Goal: Transaction & Acquisition: Subscribe to service/newsletter

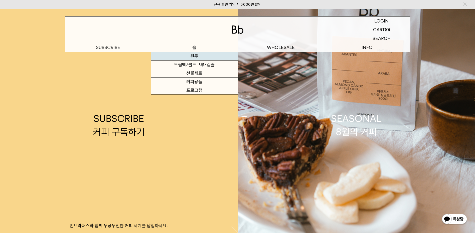
click at [194, 58] on link "원두" at bounding box center [194, 56] width 86 height 9
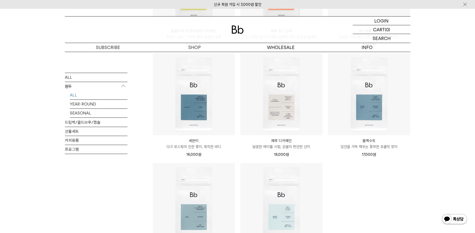
scroll to position [275, 0]
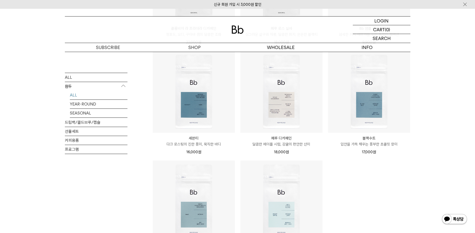
click at [378, 193] on ul "블렌드 커피 3종 (각 200g x3) 18% 49,000원 40,000 원" at bounding box center [281, 47] width 263 height 445
click at [467, 102] on div "SHOP 원두 ALL 원두 ALL YEAR-ROUND SEASONAL 드립백/콜드브루/캡슐 선물세트 커피용품 프로그램 원두 최신순" at bounding box center [237, 49] width 475 height 544
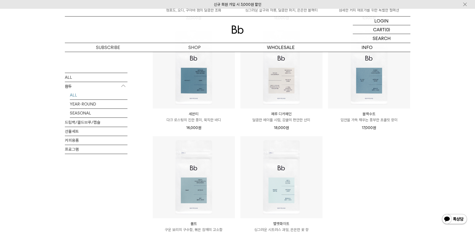
scroll to position [325, 0]
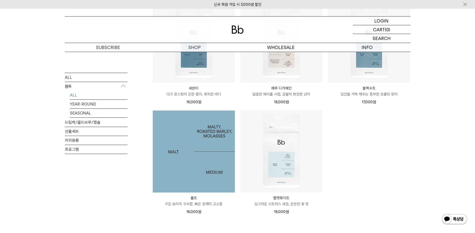
click at [192, 155] on img at bounding box center [194, 152] width 82 height 82
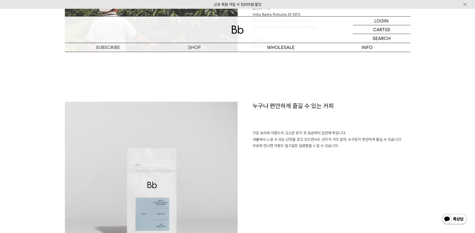
scroll to position [375, 0]
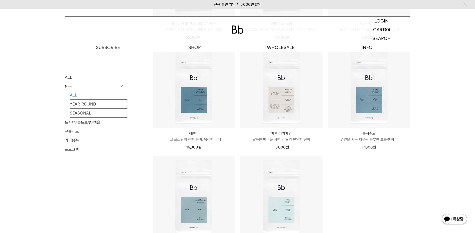
scroll to position [275, 0]
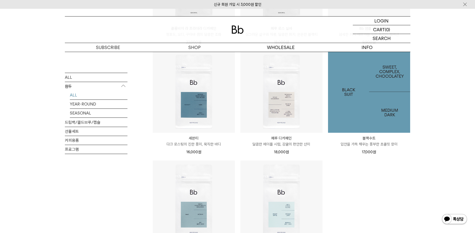
click at [379, 111] on img at bounding box center [369, 92] width 82 height 82
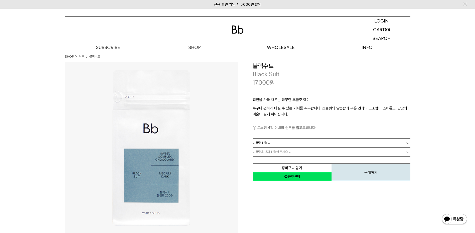
click at [307, 144] on link "= 용량 선택 =" at bounding box center [332, 143] width 158 height 9
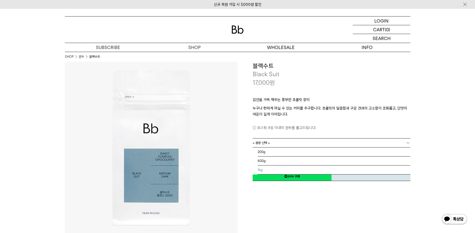
click at [302, 172] on li "1kg" at bounding box center [334, 170] width 153 height 9
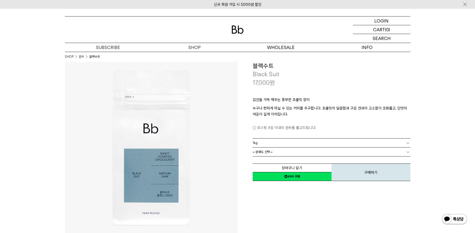
click at [321, 151] on link "= 분쇄도 선택 =" at bounding box center [332, 152] width 158 height 9
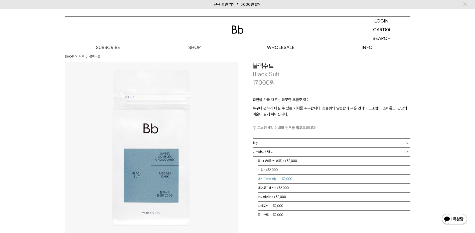
click at [309, 177] on li "에스프레소 머신 : +32,000" at bounding box center [334, 179] width 153 height 9
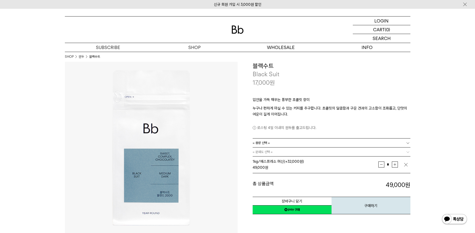
scroll to position [25, 0]
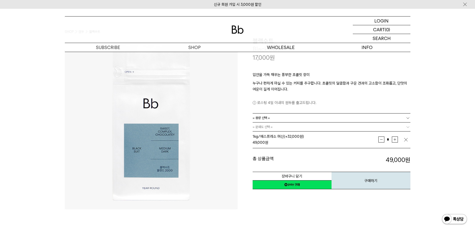
click at [273, 130] on link "= 분쇄도 선택 =" at bounding box center [332, 127] width 158 height 9
click at [280, 127] on link "= 분쇄도 선택 =" at bounding box center [332, 127] width 158 height 9
click at [409, 126] on b at bounding box center [407, 127] width 5 height 5
click at [399, 128] on link "= 분쇄도 선택 =" at bounding box center [332, 127] width 158 height 9
click at [404, 126] on link "= 분쇄도 선택 =" at bounding box center [332, 127] width 158 height 9
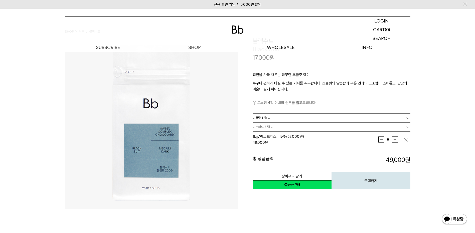
click at [404, 126] on link "= 분쇄도 선택 =" at bounding box center [332, 127] width 158 height 9
click at [404, 116] on link "= 용량 선택 =" at bounding box center [332, 118] width 158 height 9
click at [390, 143] on li "1kg" at bounding box center [334, 145] width 153 height 9
click at [401, 128] on link "= 분쇄도 선택 =" at bounding box center [332, 127] width 158 height 9
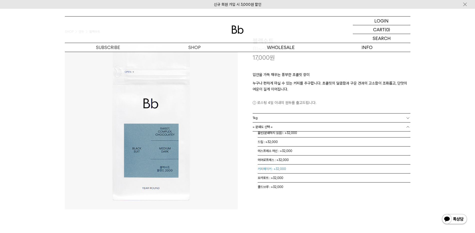
scroll to position [0, 0]
click at [331, 138] on li "홀빈(분쇄하지 않음) : +32,000" at bounding box center [334, 136] width 153 height 9
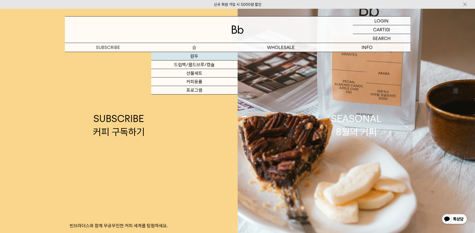
click at [199, 58] on link "원두" at bounding box center [194, 56] width 86 height 9
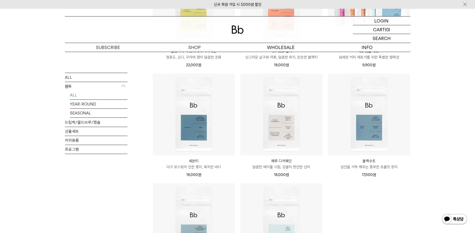
scroll to position [250, 0]
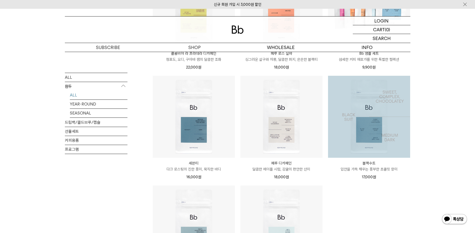
click at [364, 129] on img at bounding box center [369, 117] width 82 height 82
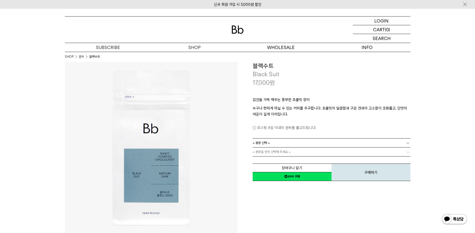
click at [312, 142] on link "= 용량 선택 =" at bounding box center [332, 143] width 158 height 9
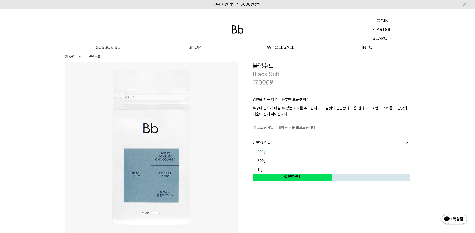
click at [289, 152] on li "200g" at bounding box center [334, 152] width 153 height 9
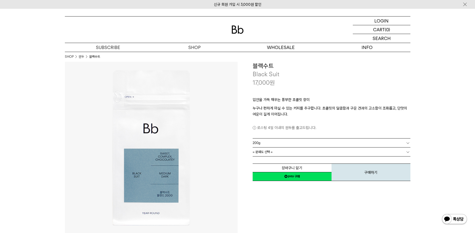
click at [302, 150] on link "= 분쇄도 선택 =" at bounding box center [332, 152] width 158 height 9
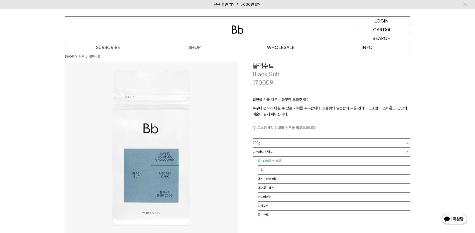
click at [306, 162] on li "홀빈(분쇄하지 않음)" at bounding box center [334, 161] width 153 height 9
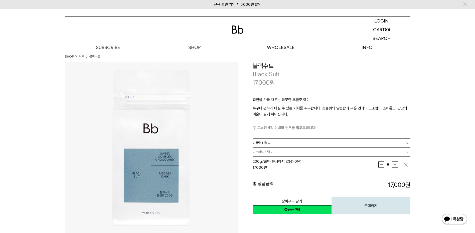
click at [302, 143] on link "= 용량 선택 =" at bounding box center [332, 143] width 158 height 9
click at [301, 162] on li "600g" at bounding box center [334, 161] width 153 height 9
click at [302, 151] on link "= 분쇄도 선택 =" at bounding box center [332, 152] width 158 height 9
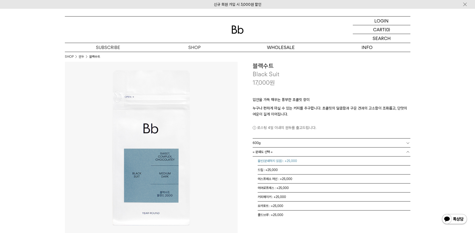
click at [299, 162] on li "홀빈(분쇄하지 않음) : +25,000" at bounding box center [334, 161] width 153 height 9
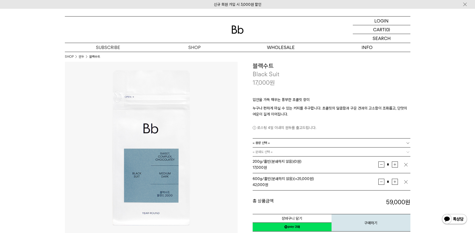
click at [300, 141] on link "= 용량 선택 =" at bounding box center [332, 143] width 158 height 9
click at [302, 171] on li "1kg" at bounding box center [334, 170] width 153 height 9
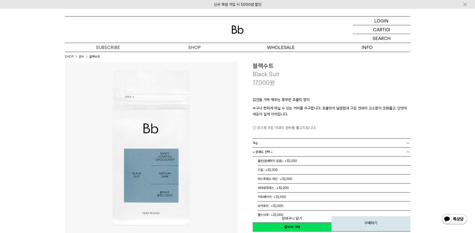
click at [301, 152] on link "= 분쇄도 선택 =" at bounding box center [332, 152] width 158 height 9
click at [299, 162] on li "홀빈(분쇄하지 않음) : +32,000" at bounding box center [334, 161] width 153 height 9
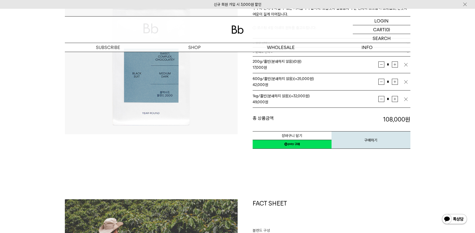
scroll to position [75, 0]
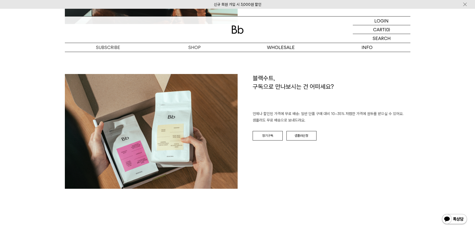
scroll to position [801, 0]
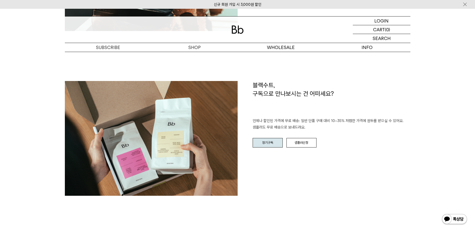
click at [264, 138] on link "정기구독" at bounding box center [268, 143] width 30 height 10
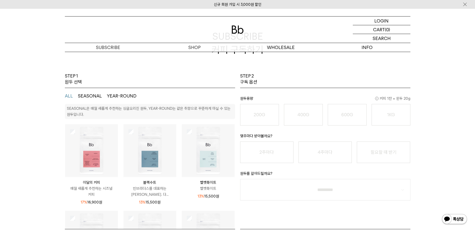
scroll to position [25, 0]
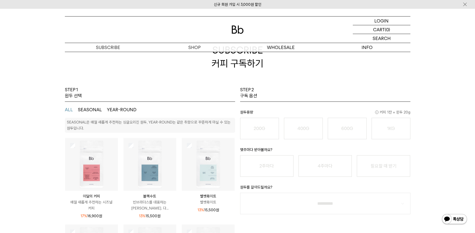
click at [147, 172] on img at bounding box center [149, 164] width 53 height 53
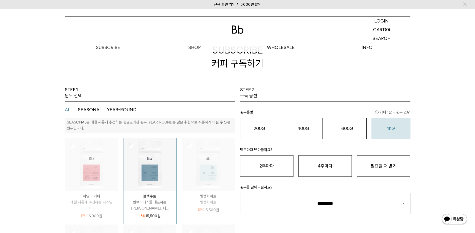
click at [390, 129] on o "1KG" at bounding box center [391, 128] width 8 height 5
click at [387, 166] on button "필요할 때 받기" at bounding box center [383, 166] width 53 height 22
click at [462, 155] on div "STEP 1 원두 선택 ALL SEASONAL YEAR-ROUND SEASONAL은 매월 새롭게 추천하는 싱글오리진 원두, YEAR-ROUND…" at bounding box center [237, 208] width 475 height 243
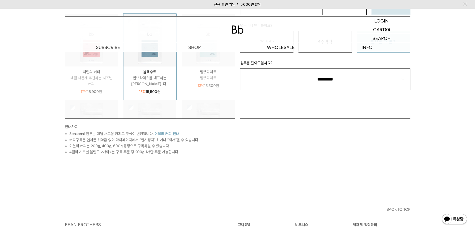
scroll to position [150, 0]
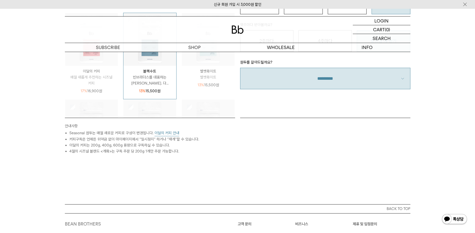
click at [362, 76] on select "**********" at bounding box center [325, 79] width 170 height 22
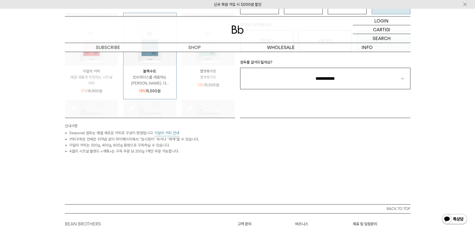
click at [240, 68] on select "**********" at bounding box center [325, 79] width 170 height 22
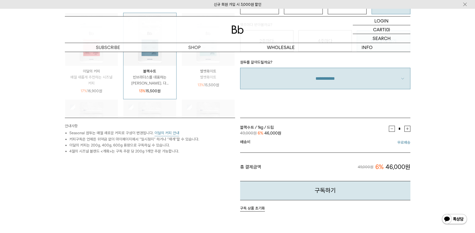
click at [358, 80] on select "**********" at bounding box center [325, 79] width 170 height 22
select select "**"
click at [240, 68] on select "**********" at bounding box center [325, 79] width 170 height 22
click at [429, 106] on div "STEP 1 원두 선택 ALL SEASONAL YEAR-ROUND SEASONAL은 매월 새롭게 추천하는 싱글오리진 원두, YEAR-ROUND…" at bounding box center [237, 112] width 475 height 300
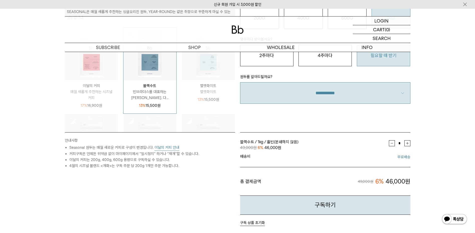
scroll to position [125, 0]
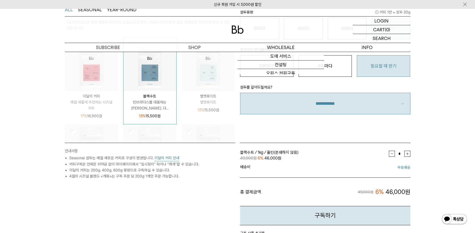
drag, startPoint x: 39, startPoint y: 42, endPoint x: 48, endPoint y: 40, distance: 8.7
click at [39, 42] on div "LOGIN 로그인 LOGIN 로그인 CART 장바구니 (0) SEARCH 검색 검색폼 ** 추천상품" at bounding box center [237, 30] width 475 height 43
